Goal: Task Accomplishment & Management: Use online tool/utility

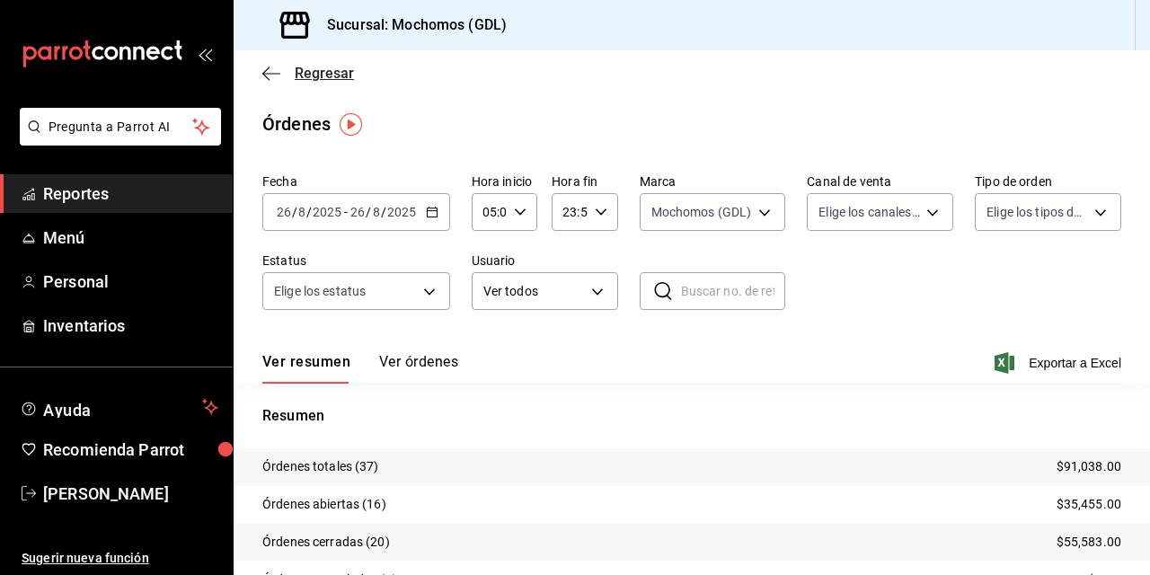
click at [274, 79] on icon "button" at bounding box center [271, 74] width 18 height 16
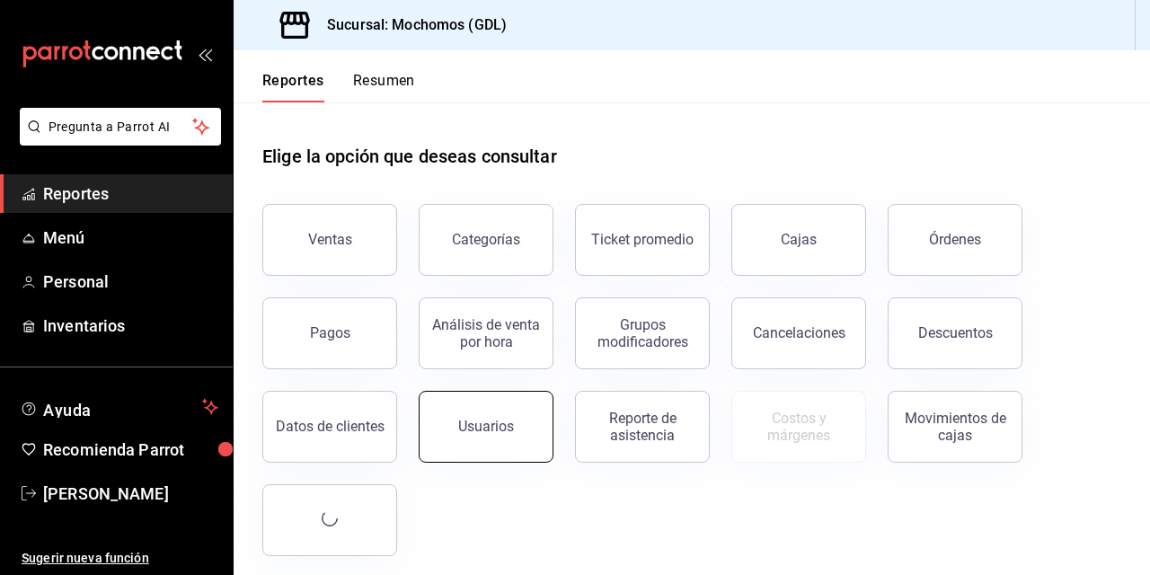
click at [508, 417] on button "Usuarios" at bounding box center [486, 427] width 135 height 72
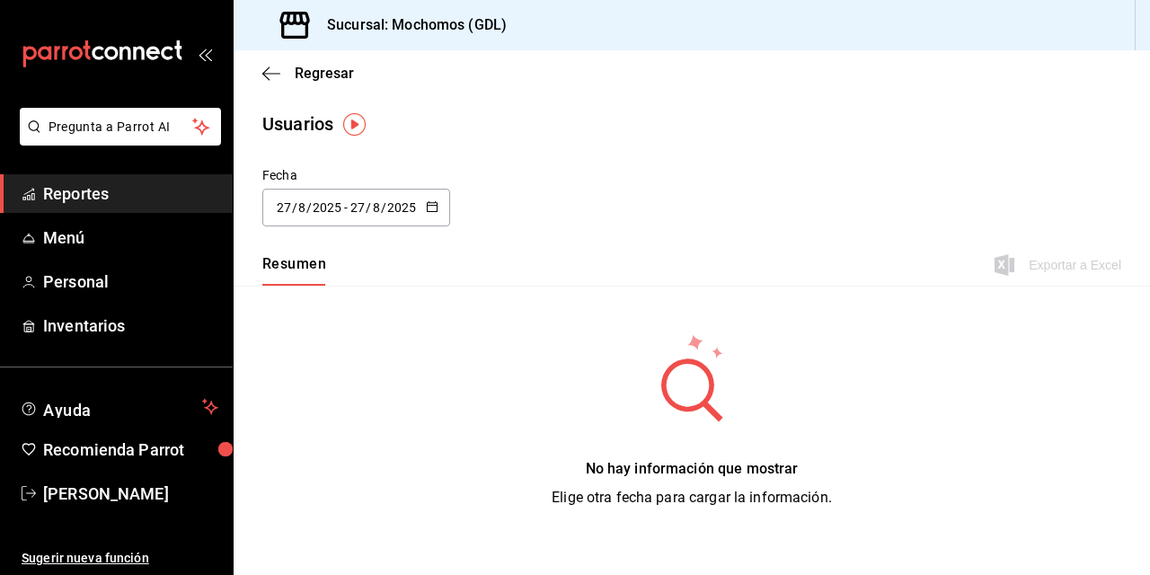
click at [274, 208] on div "[DATE] [DATE]" at bounding box center [309, 207] width 70 height 14
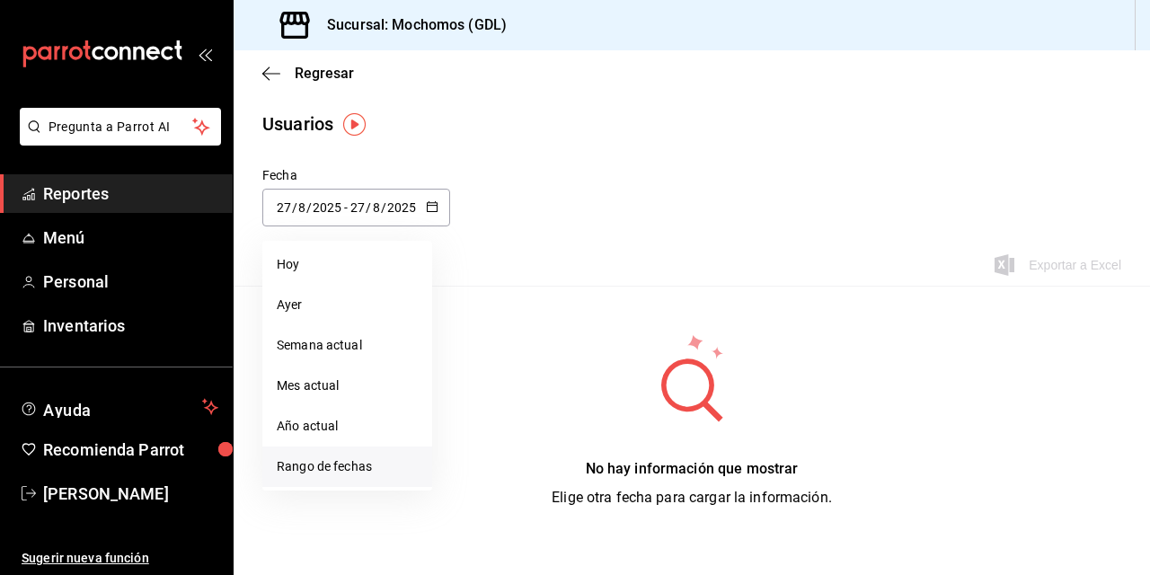
click at [309, 458] on li "Rango de fechas" at bounding box center [347, 466] width 170 height 40
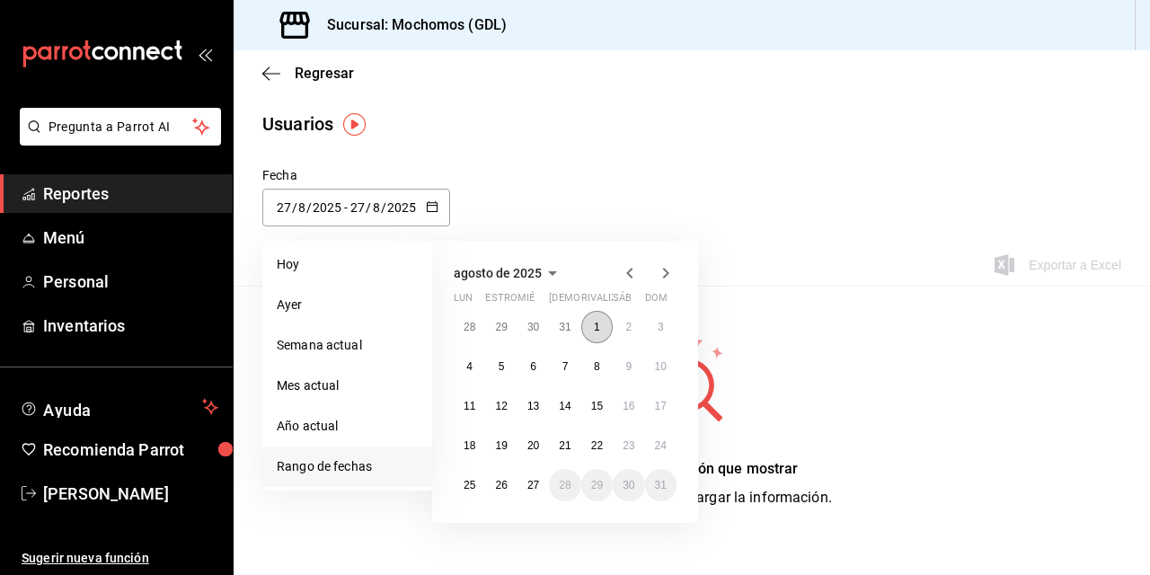
click at [596, 323] on abbr "1" at bounding box center [597, 327] width 6 height 13
click at [539, 483] on abbr "27" at bounding box center [533, 485] width 12 height 13
type input "[DATE]"
type input "1"
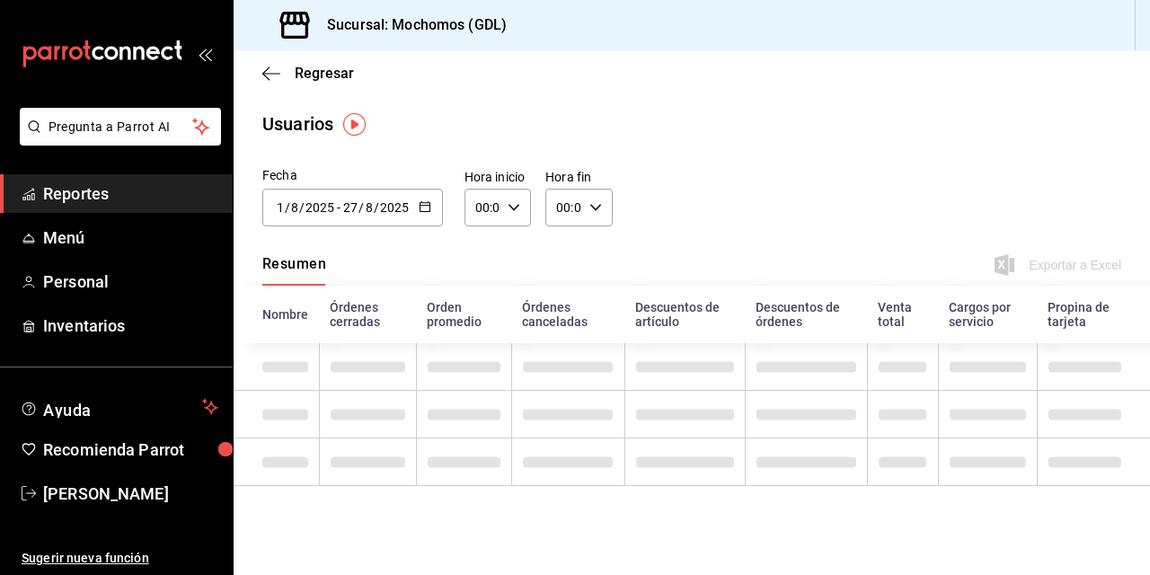
click at [511, 207] on icon "button" at bounding box center [513, 207] width 13 height 13
click at [481, 335] on span "02" at bounding box center [479, 339] width 5 height 14
type input "02:00"
click at [477, 348] on span "03" at bounding box center [479, 346] width 5 height 14
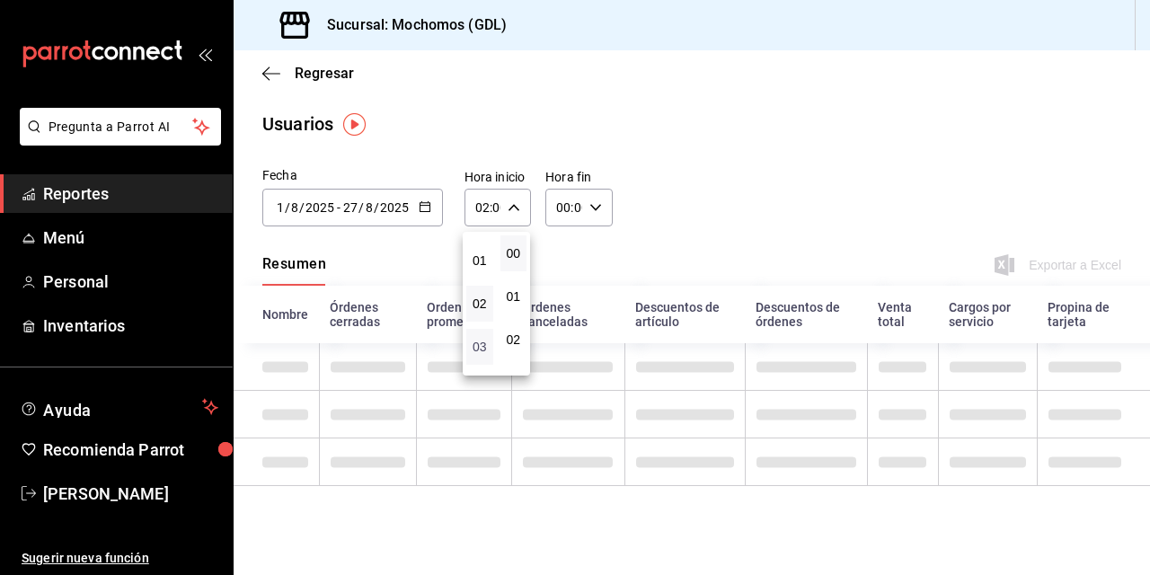
type input "03:00"
click at [479, 347] on span "03" at bounding box center [479, 346] width 5 height 14
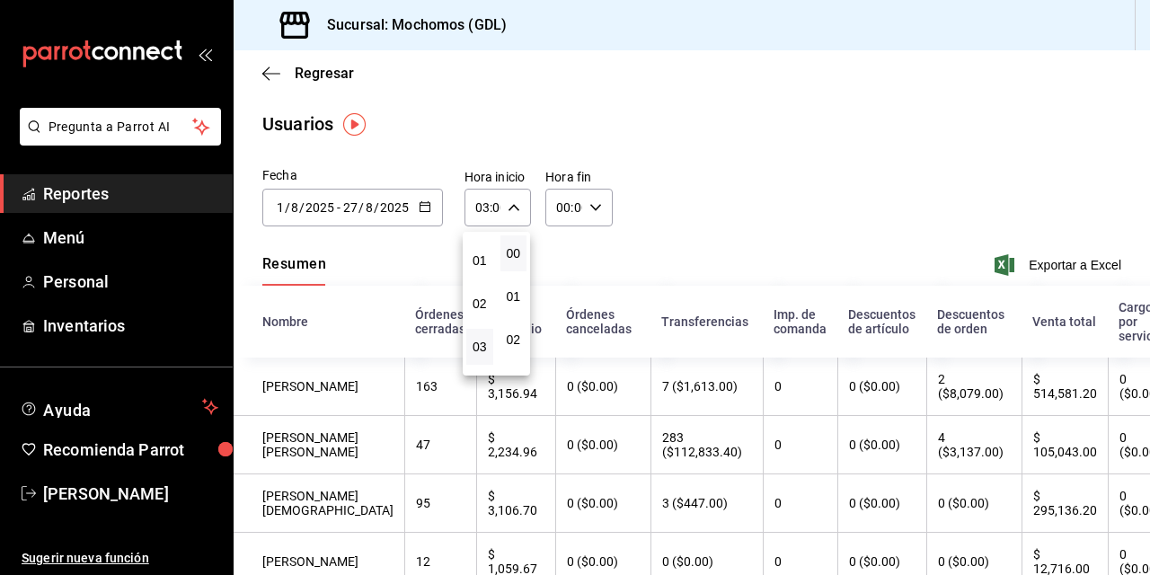
click at [858, 225] on div at bounding box center [575, 287] width 1150 height 575
click at [1063, 262] on font "Exportar a Excel" at bounding box center [1074, 265] width 93 height 14
